Goal: Check status: Check status

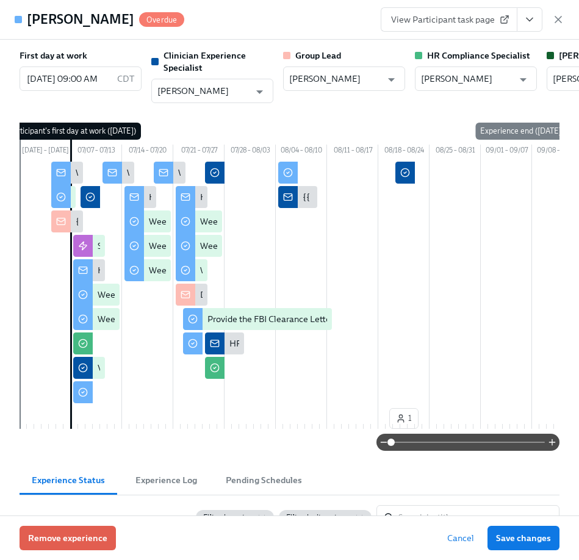
scroll to position [2680, 0]
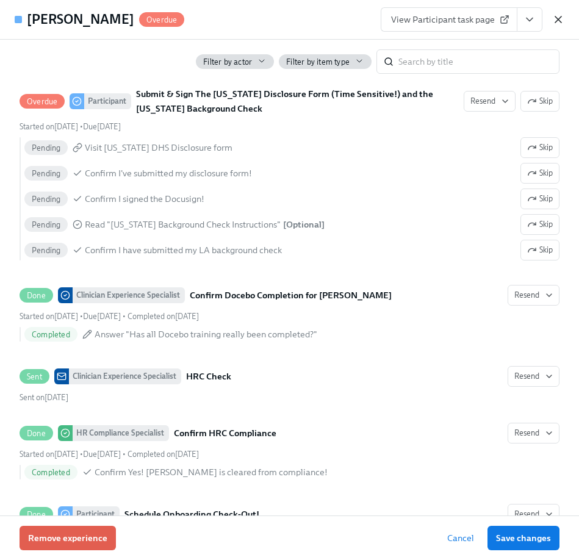
click at [561, 18] on icon "button" at bounding box center [558, 19] width 12 height 12
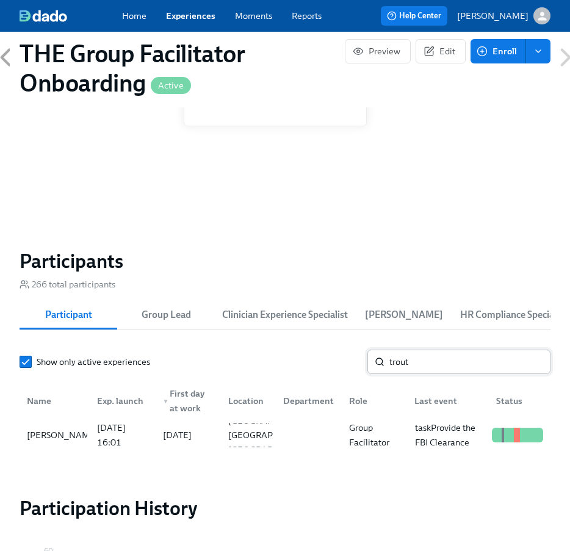
click at [422, 364] on input "trout" at bounding box center [469, 362] width 161 height 24
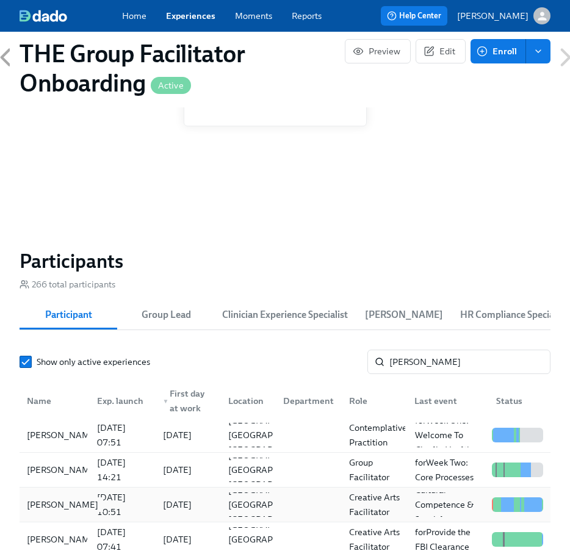
click at [86, 503] on div "Sarah Valeri" at bounding box center [54, 504] width 65 height 24
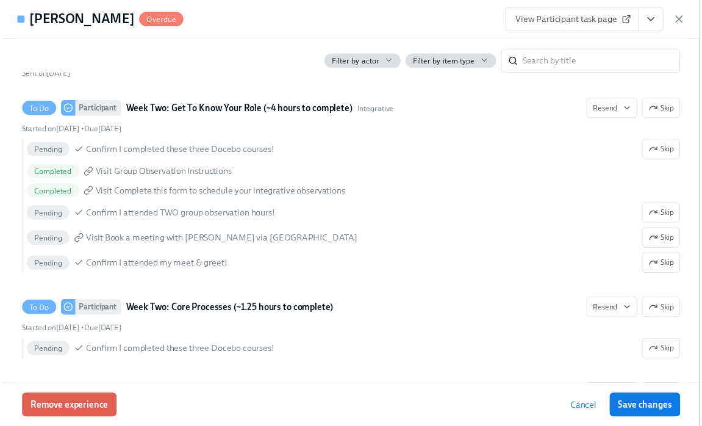
scroll to position [1714, 0]
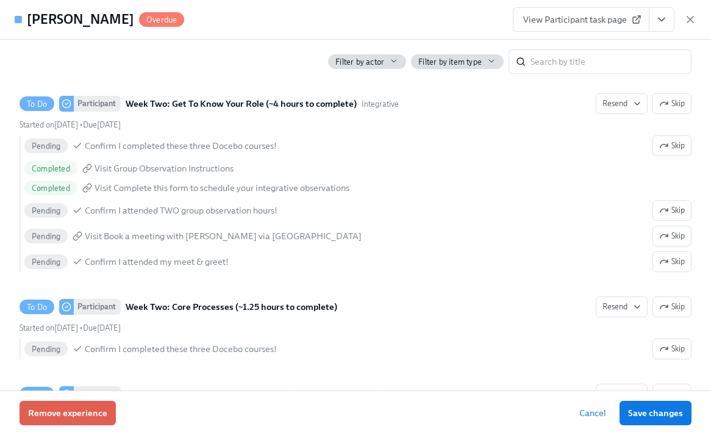
click at [578, 23] on span "View Participant task page" at bounding box center [582, 19] width 116 height 12
click at [578, 17] on icon "button" at bounding box center [691, 19] width 6 height 6
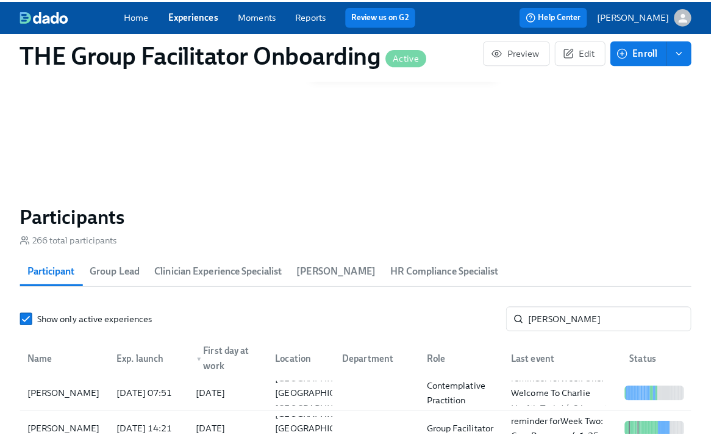
scroll to position [0, 20142]
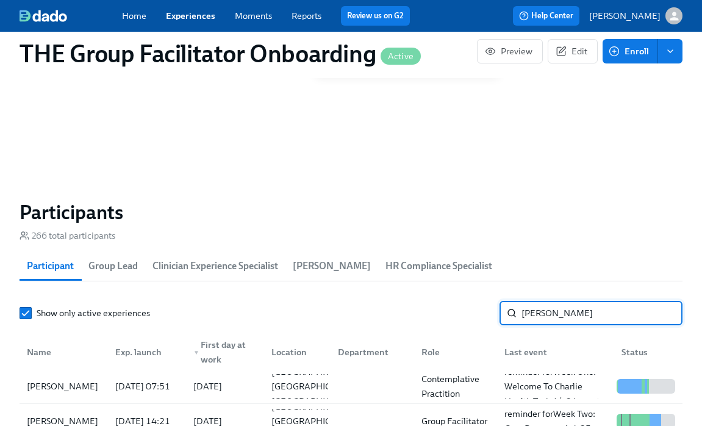
click at [572, 320] on input "SARA" at bounding box center [602, 313] width 161 height 24
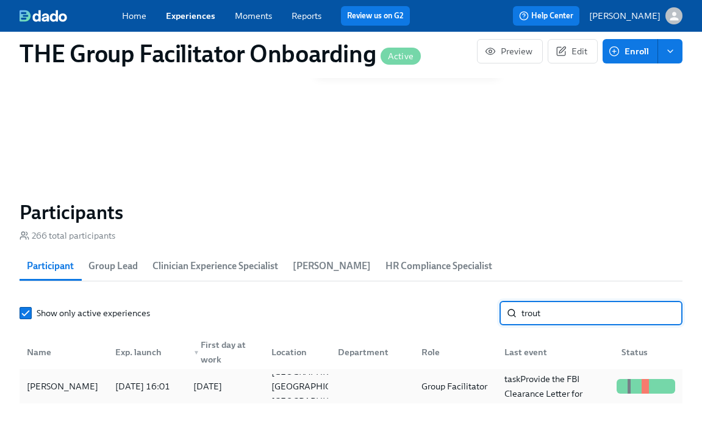
type input "trout"
click at [84, 392] on div "Chelsea Trout" at bounding box center [62, 386] width 81 height 15
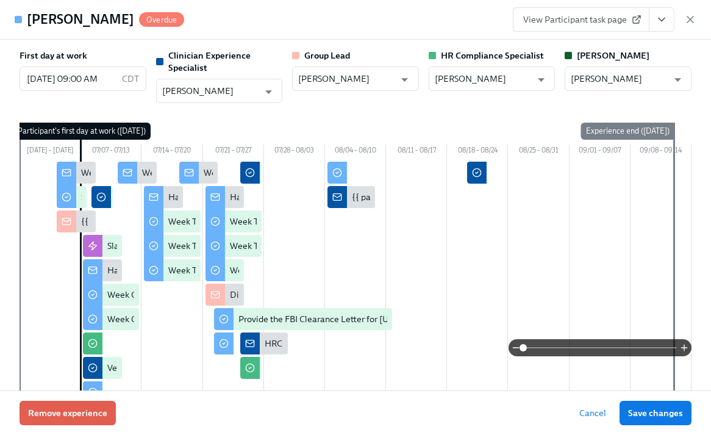
click at [578, 20] on icon "View task page" at bounding box center [662, 19] width 6 height 3
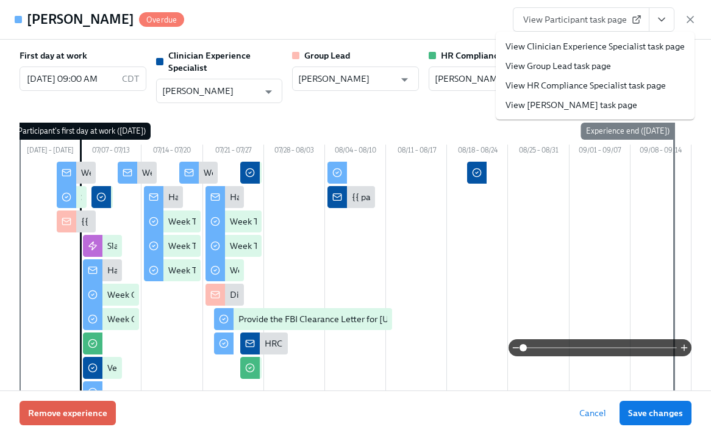
click at [578, 43] on link "View Clinician Experience Specialist task page" at bounding box center [595, 46] width 179 height 12
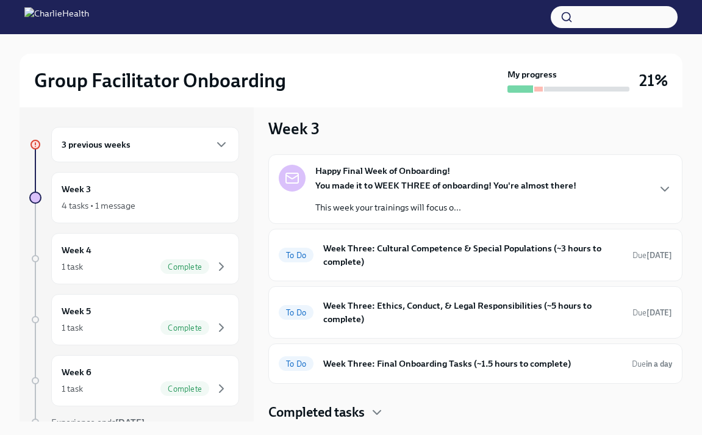
click at [194, 146] on div "3 previous weeks" at bounding box center [145, 144] width 167 height 15
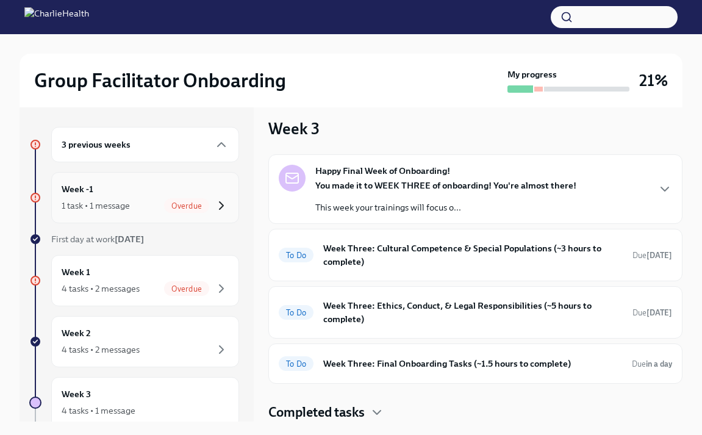
click at [214, 198] on icon "button" at bounding box center [221, 205] width 15 height 15
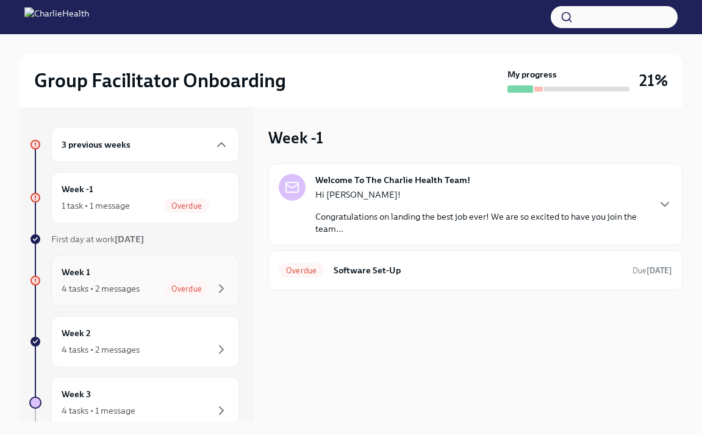
click at [164, 268] on div "Week 1 4 tasks • 2 messages Overdue" at bounding box center [145, 280] width 167 height 31
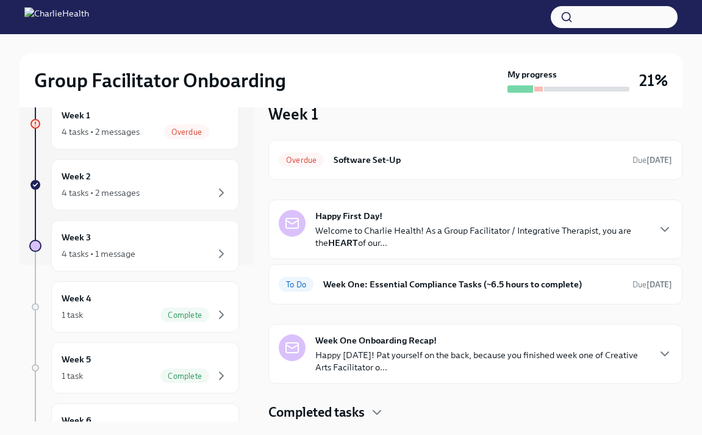
scroll to position [161, 0]
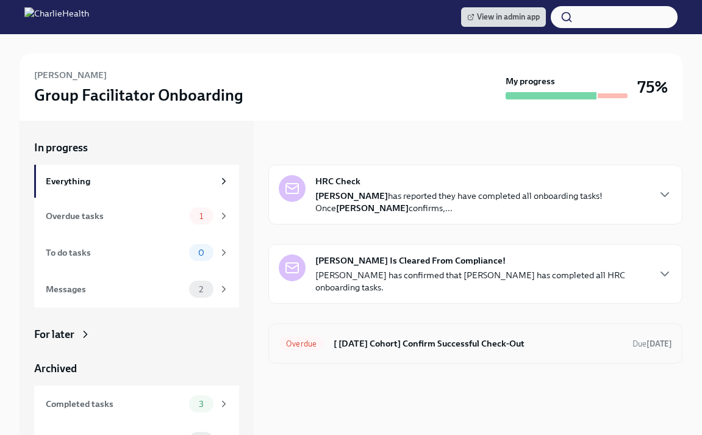
click at [421, 349] on h6 "[ Jul 7th Cohort] Confirm Successful Check-Out" at bounding box center [478, 343] width 289 height 13
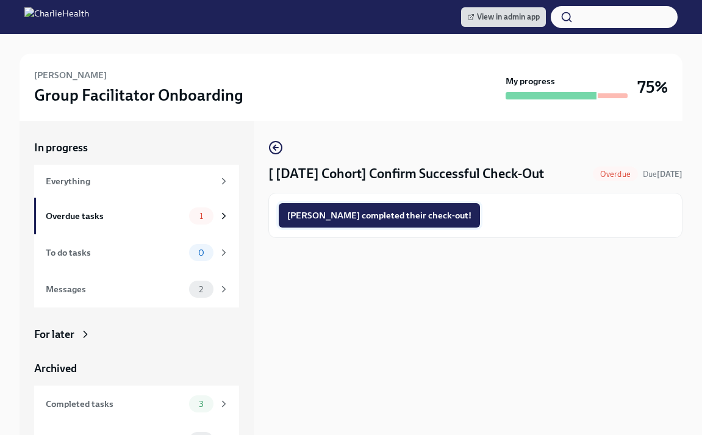
click at [376, 211] on span "Chelsea completed their check-out!" at bounding box center [379, 215] width 184 height 12
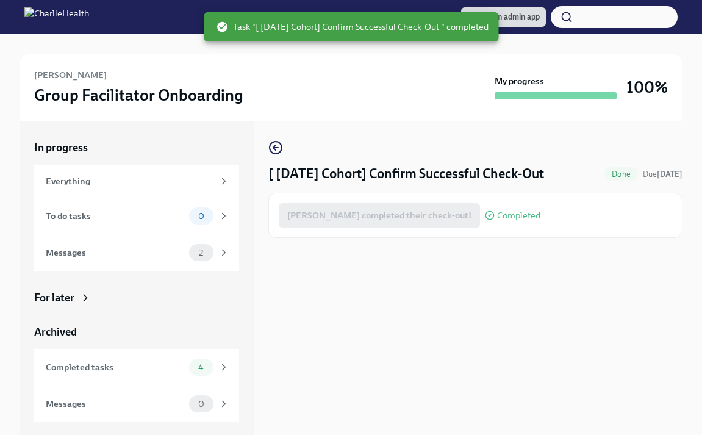
click at [267, 70] on div "Chelsea Trout Group Facilitator Onboarding" at bounding box center [262, 87] width 456 height 38
